Goal: Task Accomplishment & Management: Use online tool/utility

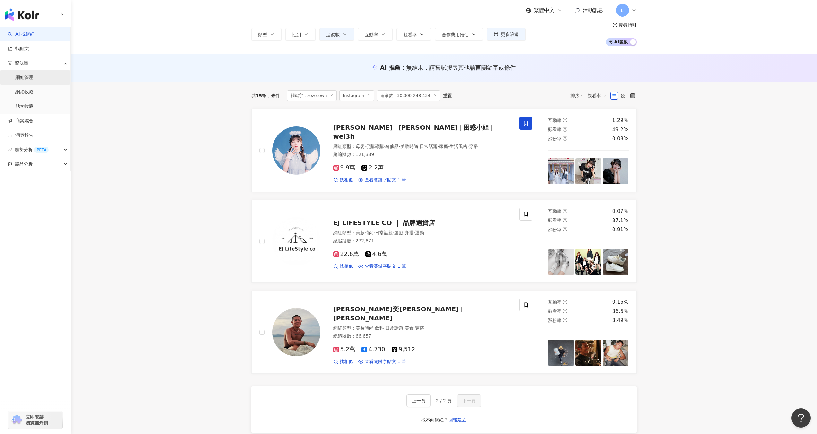
click at [33, 81] on link "網紅管理" at bounding box center [24, 78] width 18 height 6
click at [32, 93] on link "網紅收藏" at bounding box center [24, 92] width 18 height 6
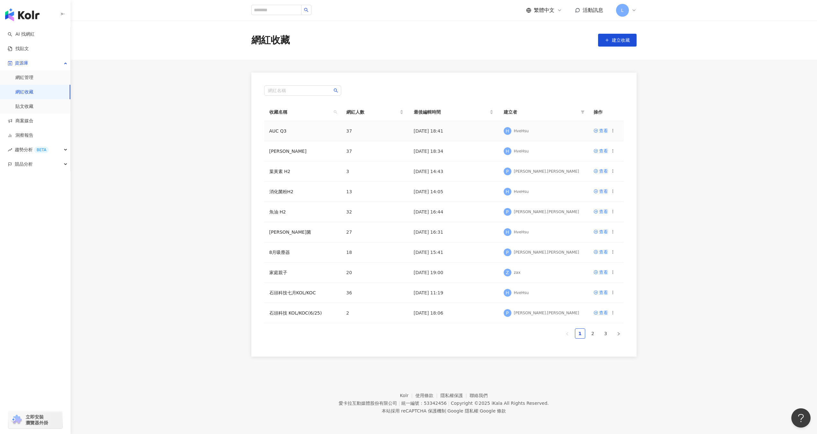
click at [306, 128] on td "AUC Q3" at bounding box center [302, 131] width 77 height 20
click at [602, 130] on div "查看" at bounding box center [603, 130] width 9 height 7
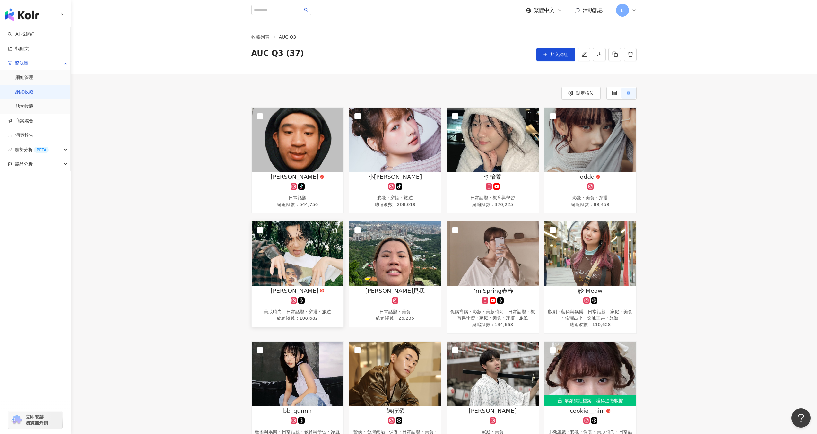
click at [265, 231] on img at bounding box center [298, 254] width 92 height 64
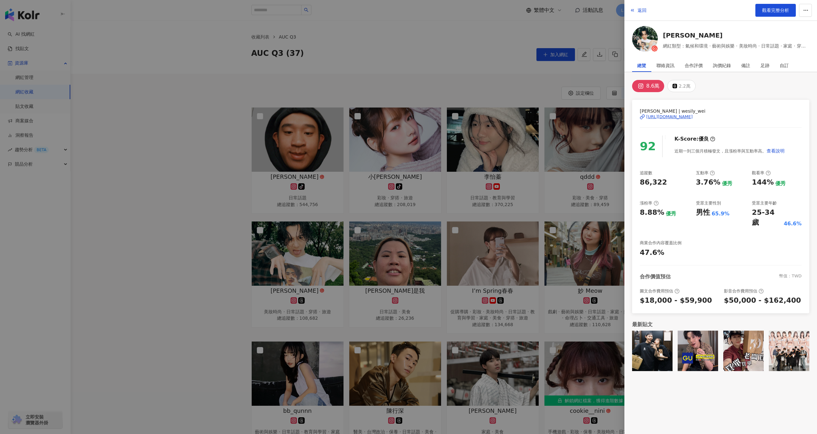
click at [693, 118] on div "[URL][DOMAIN_NAME]" at bounding box center [669, 117] width 47 height 6
click at [561, 93] on div at bounding box center [408, 217] width 817 height 434
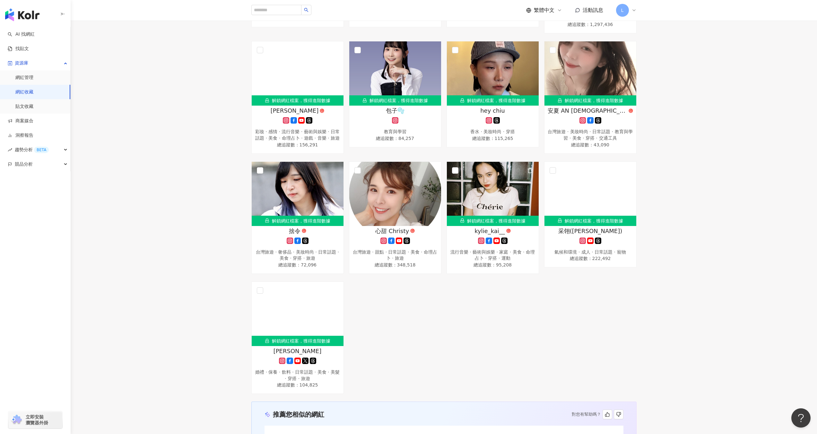
scroll to position [915, 0]
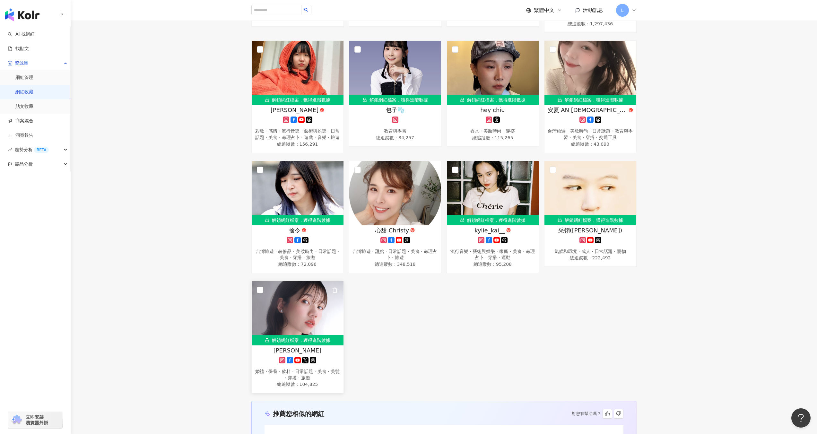
click at [310, 291] on img at bounding box center [298, 313] width 92 height 64
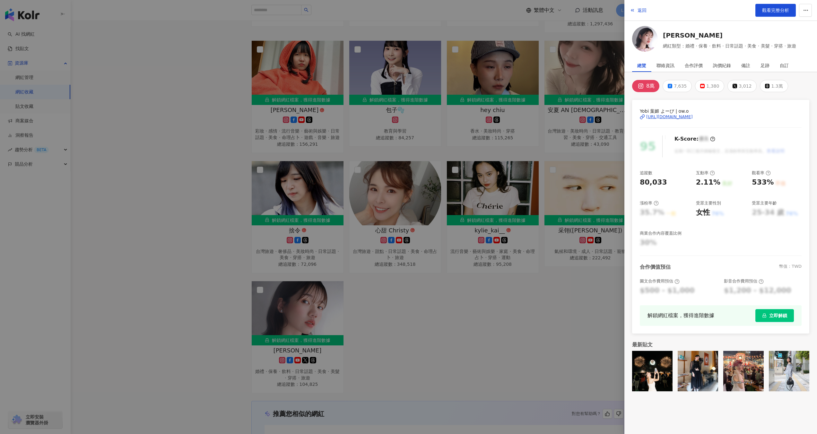
click at [560, 313] on div at bounding box center [408, 217] width 817 height 434
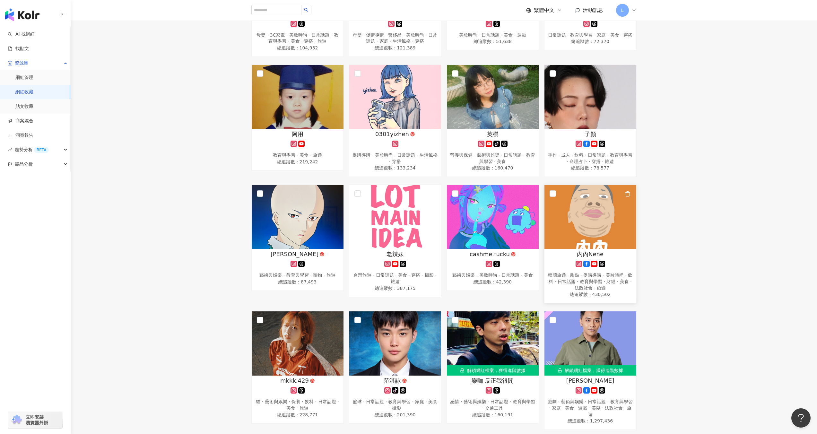
scroll to position [514, 0]
